Goal: Information Seeking & Learning: Learn about a topic

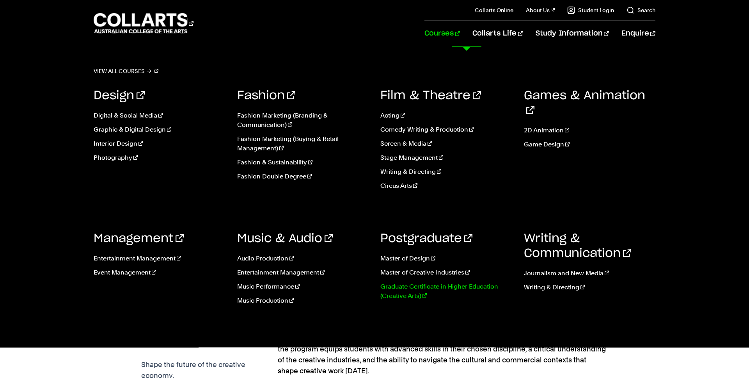
click at [423, 285] on link "Graduate Certificate in Higher Education (Creative Arts)" at bounding box center [446, 291] width 132 height 19
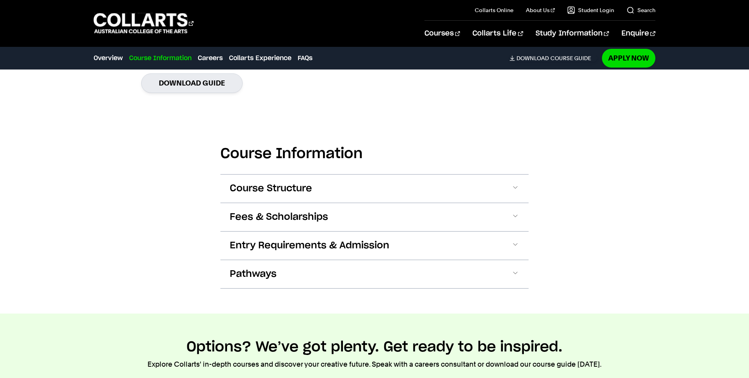
scroll to position [725, 0]
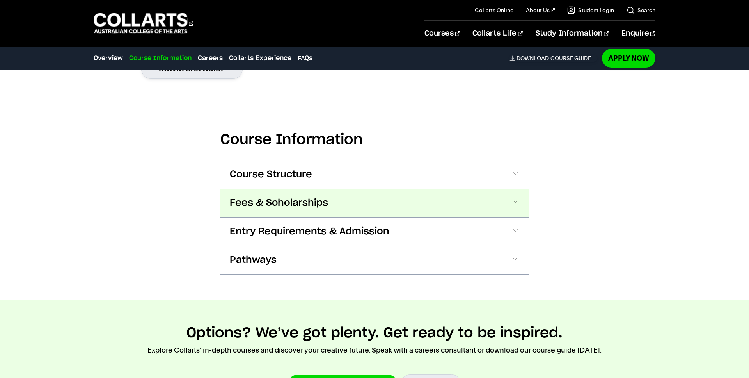
click at [275, 205] on span "Fees & Scholarships" at bounding box center [279, 203] width 98 height 12
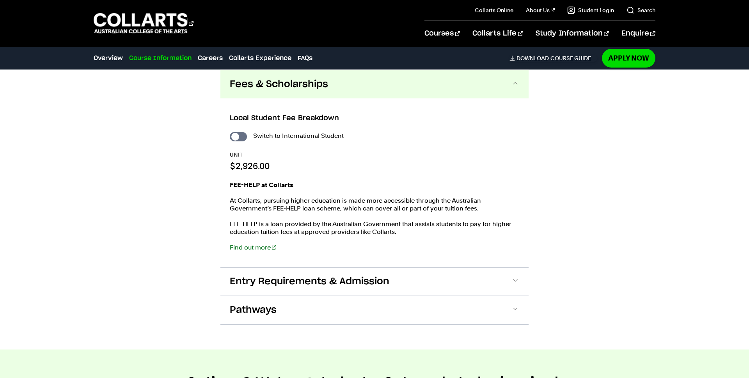
scroll to position [839, 0]
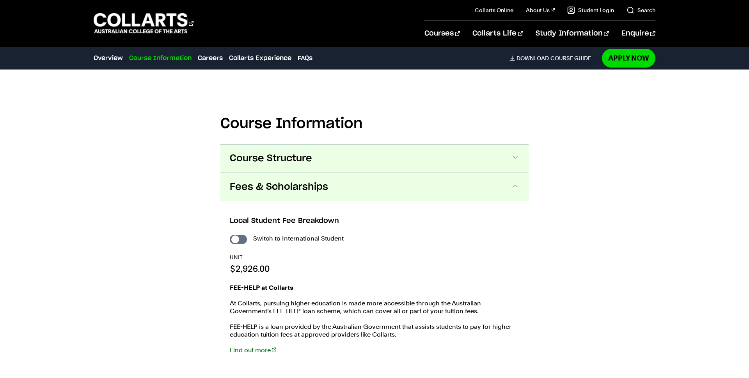
click at [270, 161] on span "Course Structure" at bounding box center [271, 158] width 82 height 12
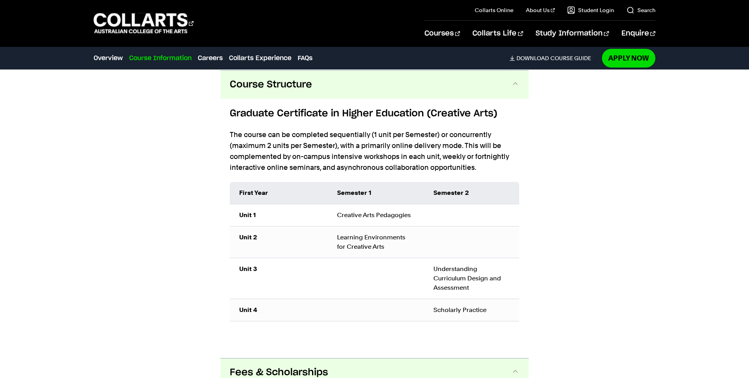
scroll to position [815, 0]
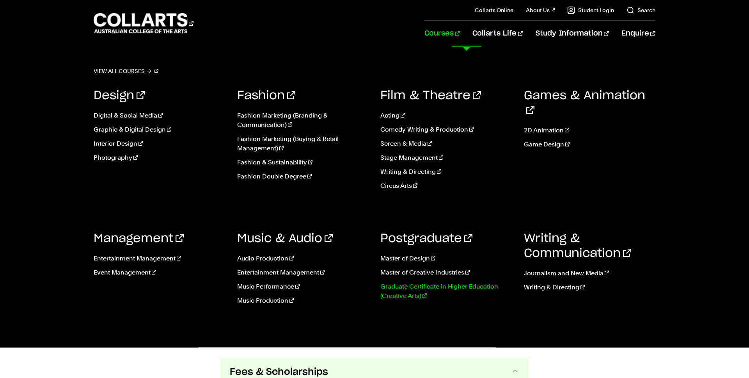
click at [414, 286] on link "Graduate Certificate in Higher Education (Creative Arts)" at bounding box center [446, 291] width 132 height 19
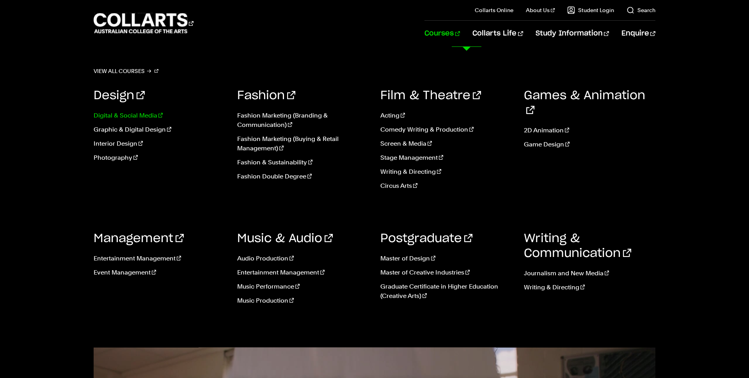
click at [121, 115] on link "Digital & Social Media" at bounding box center [160, 115] width 132 height 9
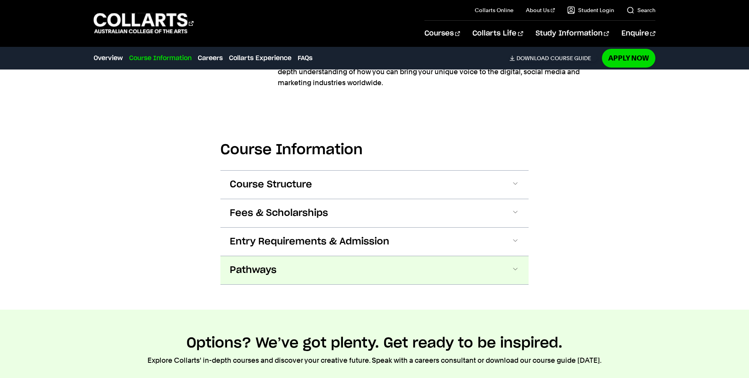
scroll to position [840, 0]
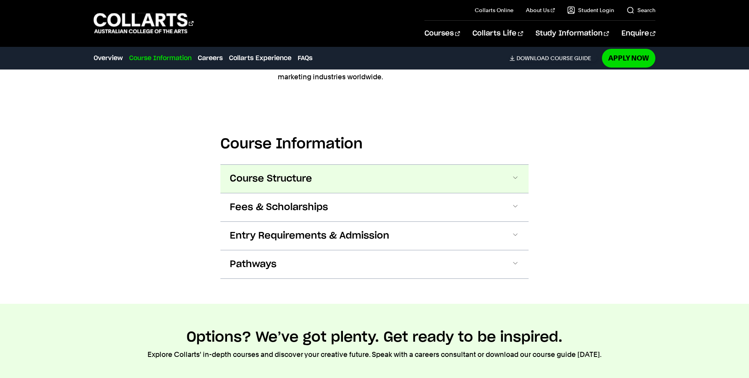
click at [273, 172] on span "Course Structure" at bounding box center [271, 178] width 82 height 12
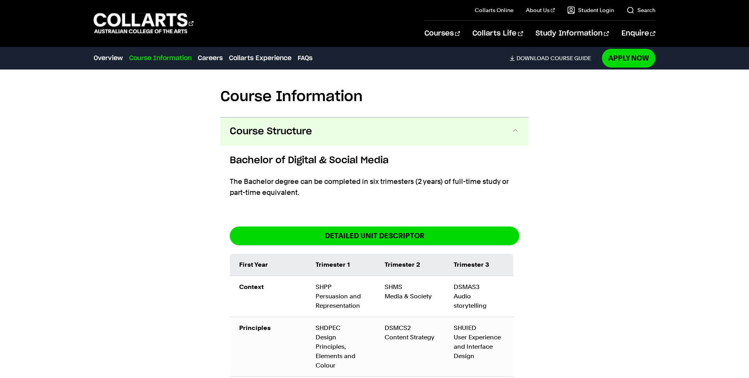
scroll to position [897, 0]
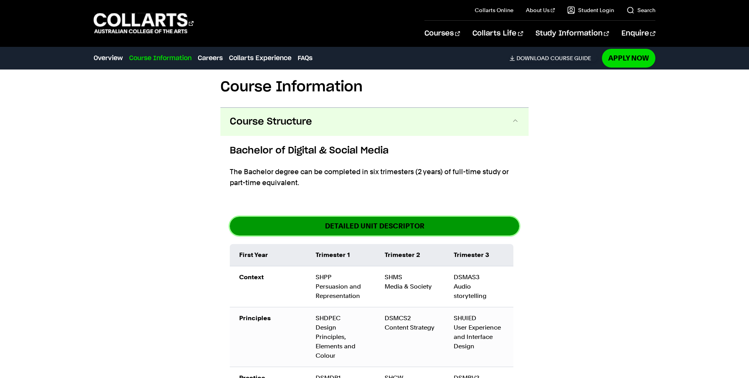
click at [370, 216] on link "DETAILED UNIT DESCRIPTOR" at bounding box center [374, 225] width 289 height 18
